Goal: Information Seeking & Learning: Check status

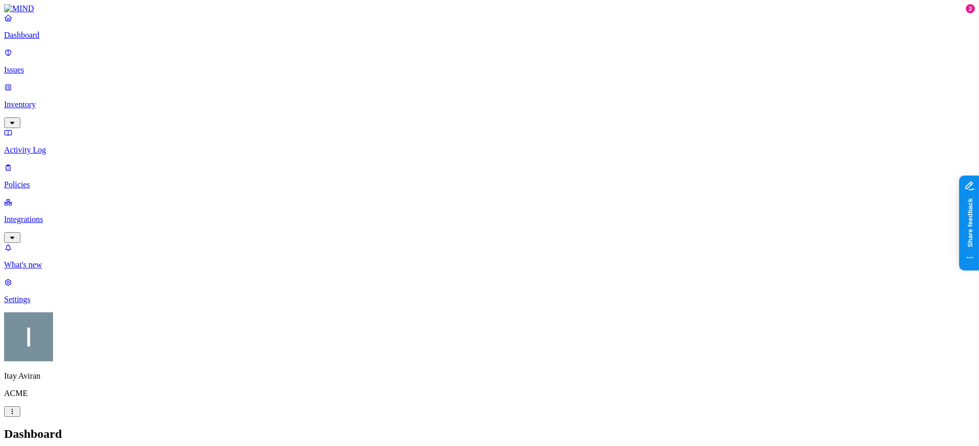
click at [20, 117] on button "button" at bounding box center [12, 122] width 16 height 11
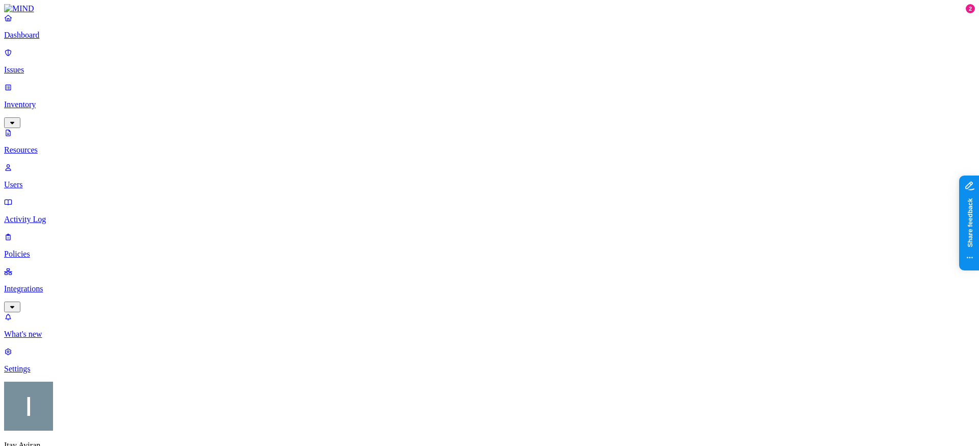
click at [43, 65] on p "Issues" at bounding box center [489, 69] width 971 height 9
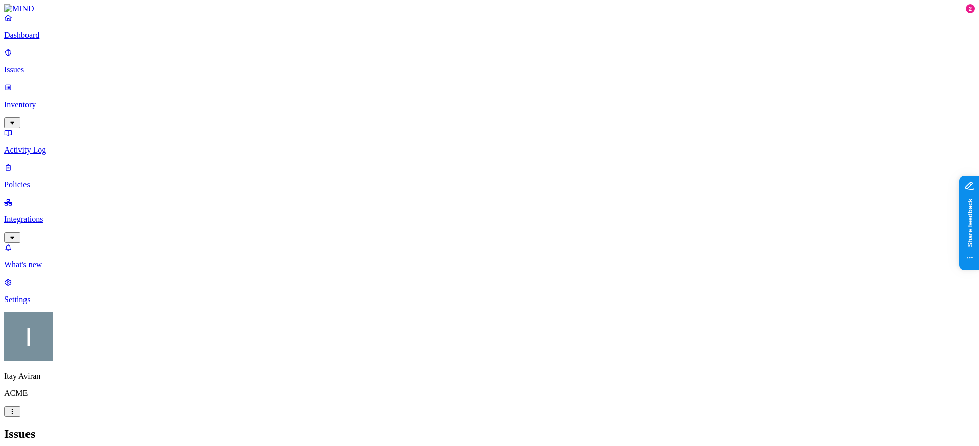
click at [185, 147] on div "Resolved" at bounding box center [185, 161] width 0 height 29
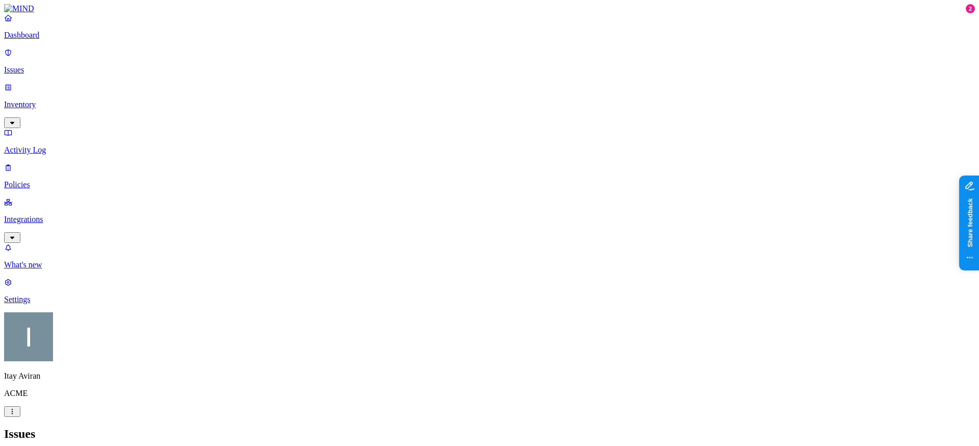
click at [185, 85] on div "Open" at bounding box center [185, 93] width 0 height 30
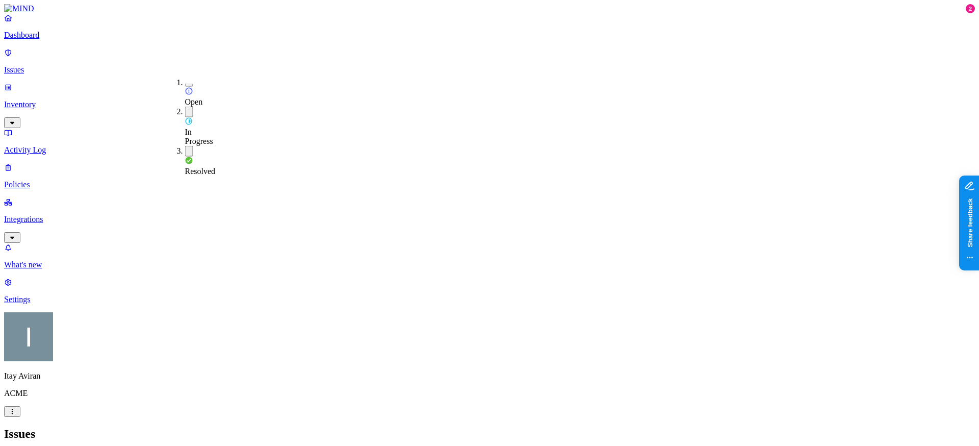
click at [185, 107] on div "In Progress" at bounding box center [185, 126] width 0 height 39
click at [185, 144] on button "button" at bounding box center [189, 149] width 8 height 11
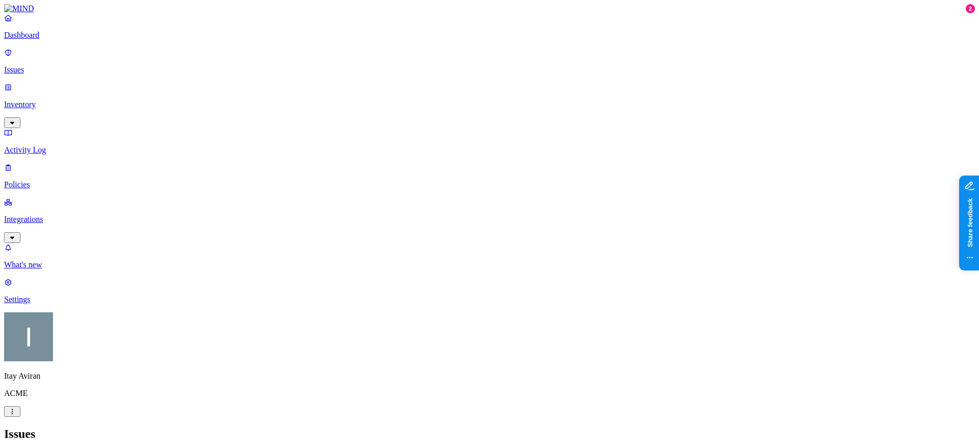
drag, startPoint x: 498, startPoint y: 85, endPoint x: 507, endPoint y: 85, distance: 9.2
drag, startPoint x: 507, startPoint y: 85, endPoint x: 531, endPoint y: 90, distance: 24.4
